Goal: Information Seeking & Learning: Learn about a topic

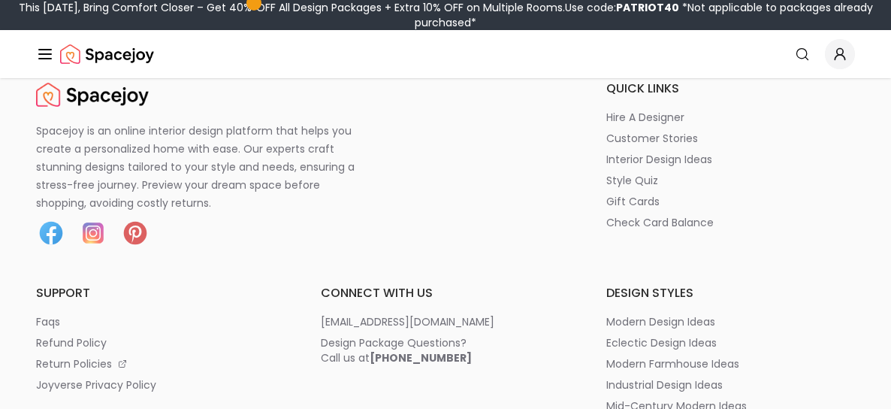
scroll to position [7284, 0]
click at [220, 168] on p "Spacejoy is an online interior design platform that helps you create a personal…" at bounding box center [204, 167] width 337 height 90
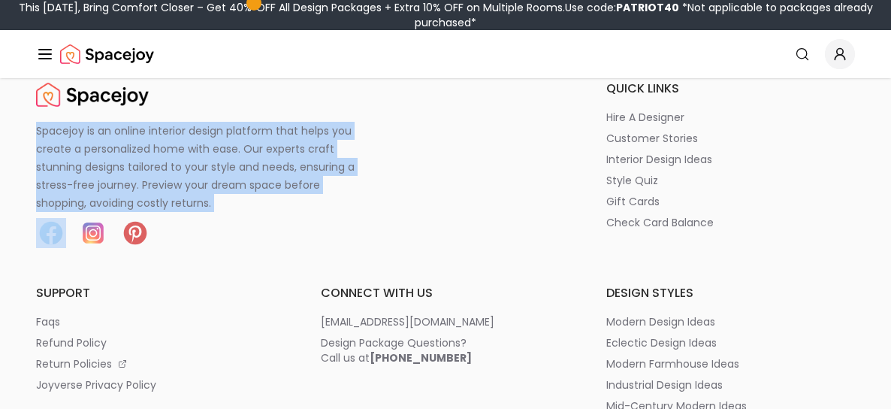
click at [220, 168] on p "Spacejoy is an online interior design platform that helps you create a personal…" at bounding box center [204, 167] width 337 height 90
click at [276, 200] on p "Spacejoy is an online interior design platform that helps you create a personal…" at bounding box center [204, 167] width 337 height 90
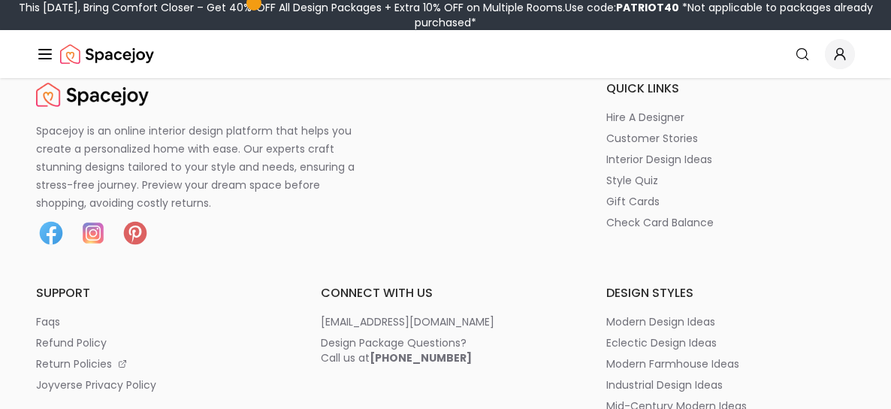
click at [260, 169] on p "Spacejoy is an online interior design platform that helps you create a personal…" at bounding box center [204, 167] width 337 height 90
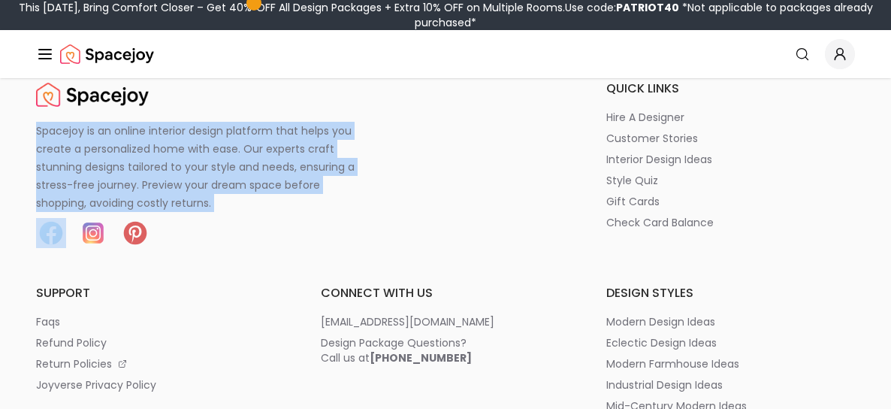
click at [260, 169] on p "Spacejoy is an online interior design platform that helps you create a personal…" at bounding box center [204, 167] width 337 height 90
copy p "Spacejoy is an online interior design platform that helps you create a personal…"
click at [292, 180] on p "Spacejoy is an online interior design platform that helps you create a personal…" at bounding box center [204, 167] width 337 height 90
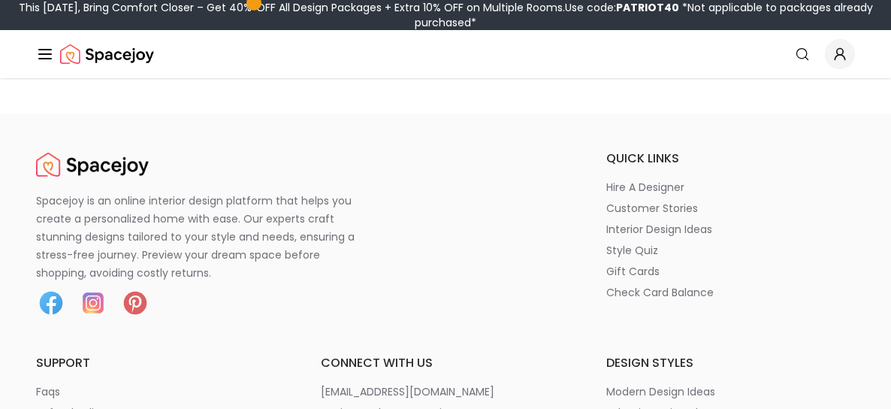
scroll to position [7214, 0]
click at [207, 225] on p "Spacejoy is an online interior design platform that helps you create a personal…" at bounding box center [204, 237] width 337 height 90
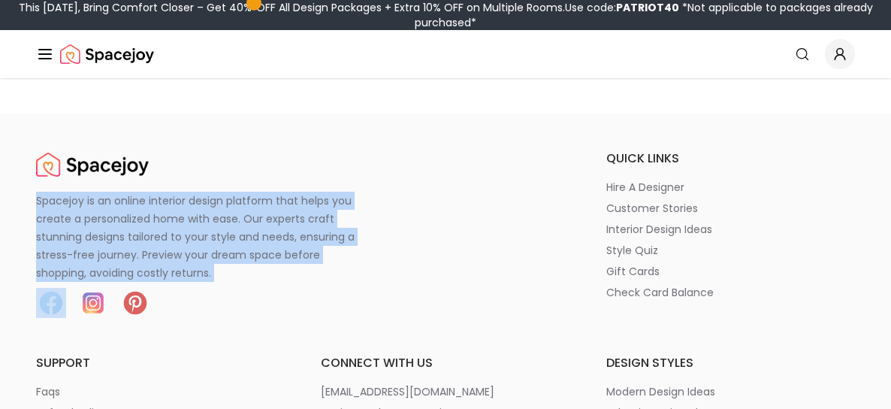
click at [207, 225] on p "Spacejoy is an online interior design platform that helps you create a personal…" at bounding box center [204, 237] width 337 height 90
copy p "Spacejoy is an online interior design platform that helps you create a personal…"
